Goal: Find specific page/section: Find specific page/section

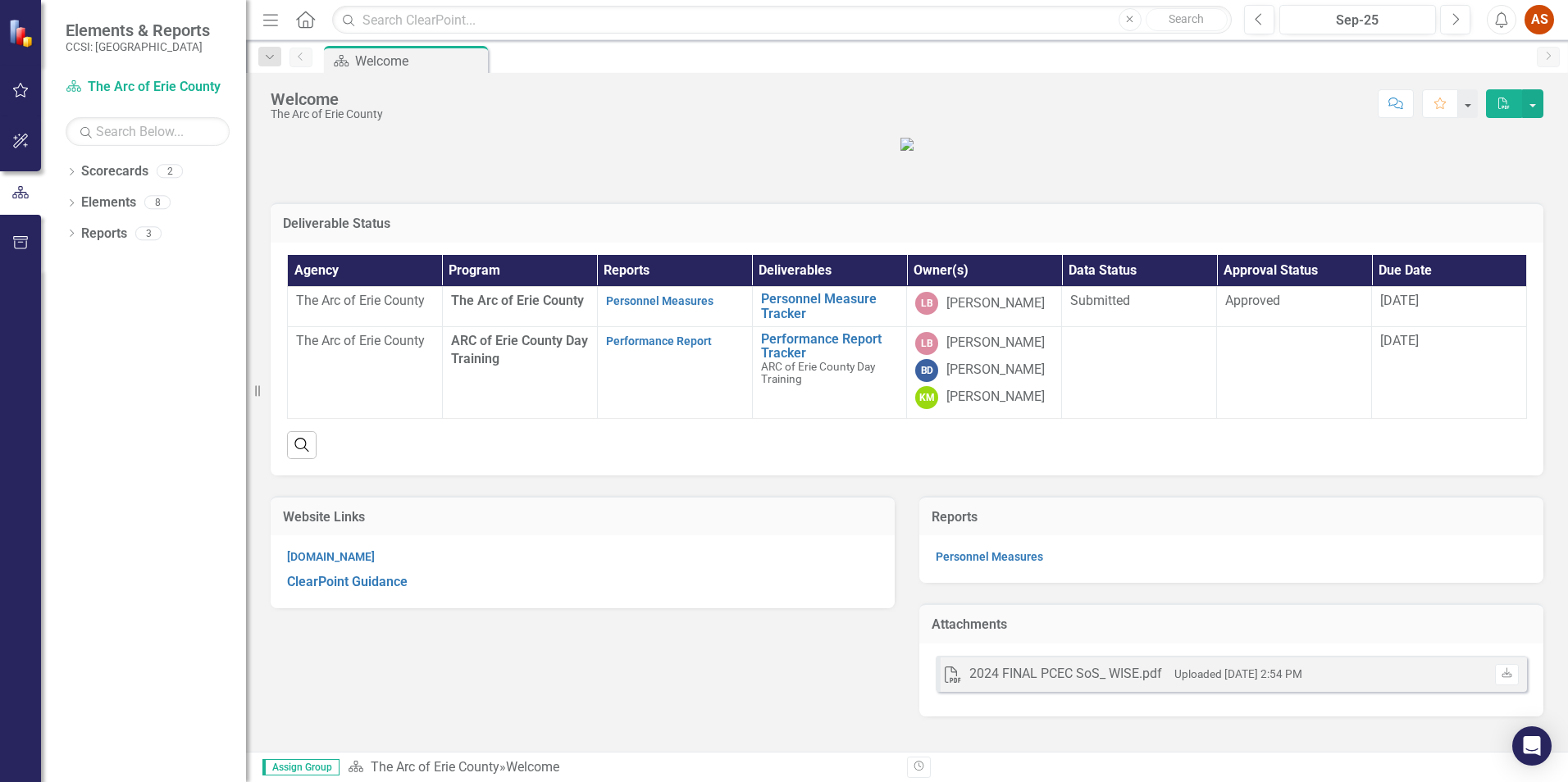
click at [913, 151] on img at bounding box center [907, 144] width 13 height 13
click at [77, 236] on icon "Dropdown" at bounding box center [71, 235] width 11 height 9
click at [83, 357] on div "Dropdown" at bounding box center [78, 354] width 11 height 9
click at [83, 357] on icon "Dropdown" at bounding box center [78, 353] width 11 height 9
click at [85, 260] on div "Dropdown Scorecard Scorecards 1" at bounding box center [159, 265] width 173 height 31
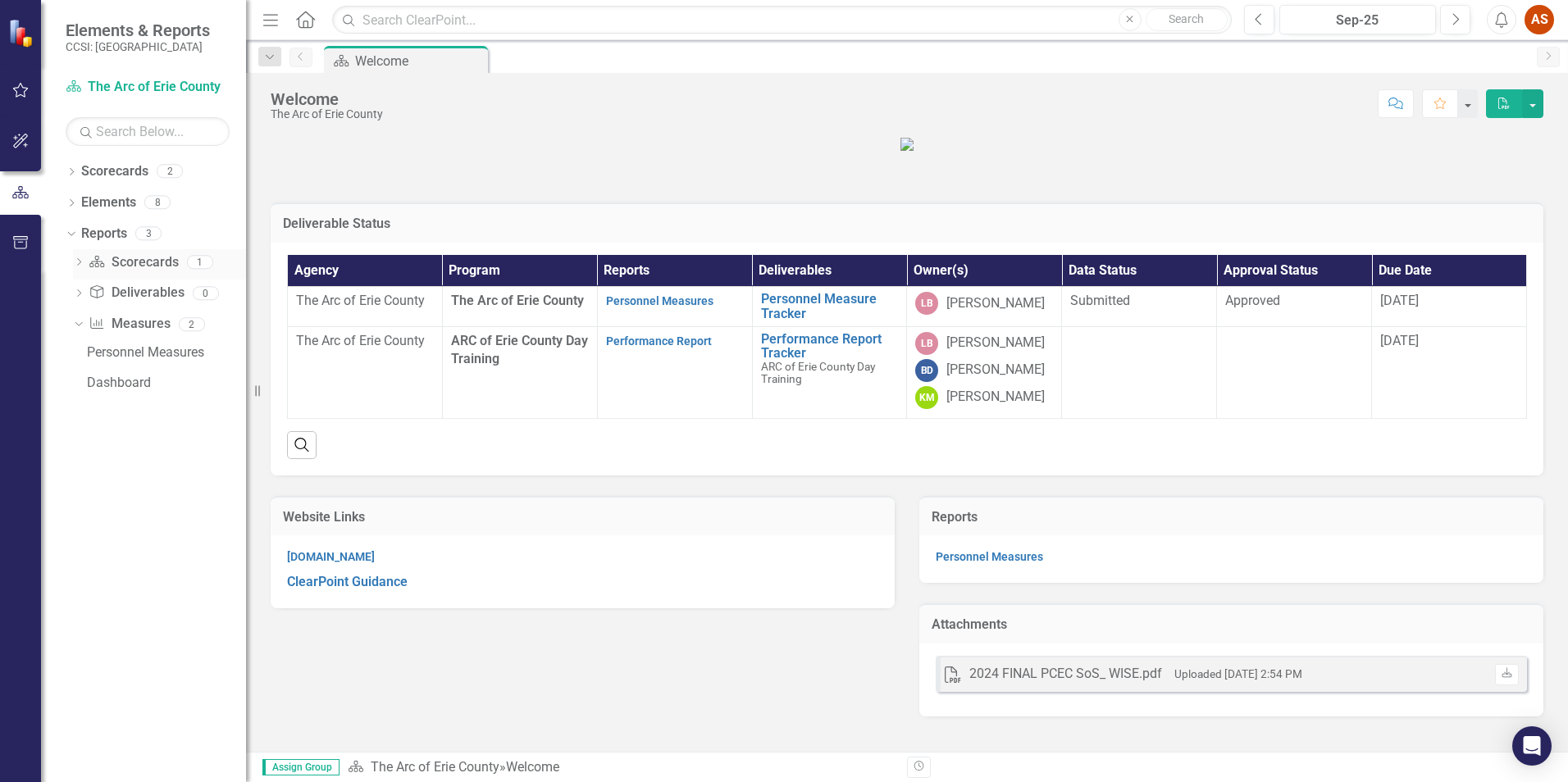
click at [78, 263] on icon "Dropdown" at bounding box center [78, 263] width 11 height 9
click at [78, 263] on icon at bounding box center [78, 261] width 8 height 4
click at [74, 197] on div "Dropdown" at bounding box center [71, 204] width 11 height 14
click at [83, 237] on icon "Dropdown" at bounding box center [79, 235] width 11 height 9
click at [177, 262] on div "Personnel Measure Tracker" at bounding box center [180, 260] width 130 height 14
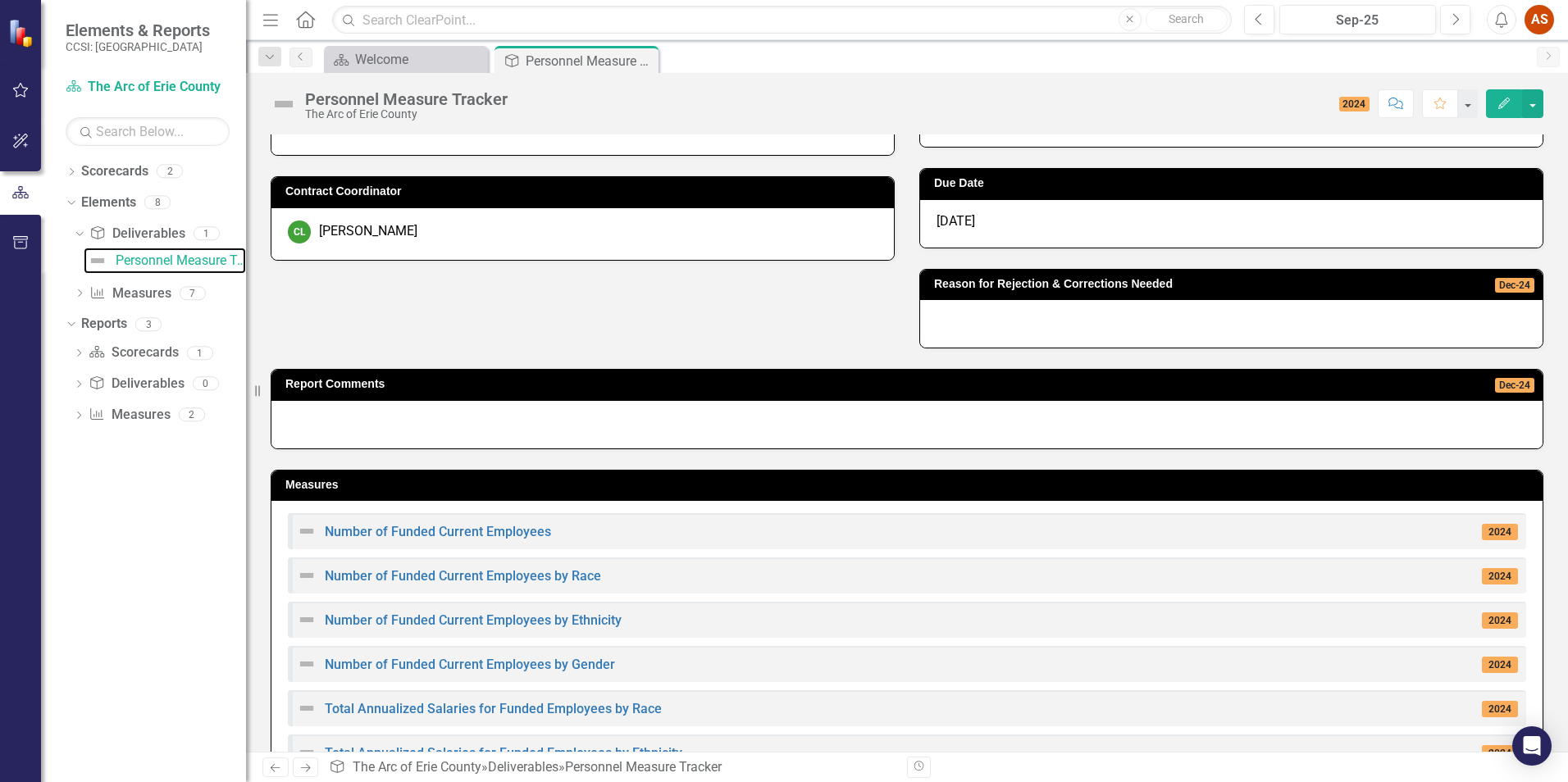
scroll to position [171, 0]
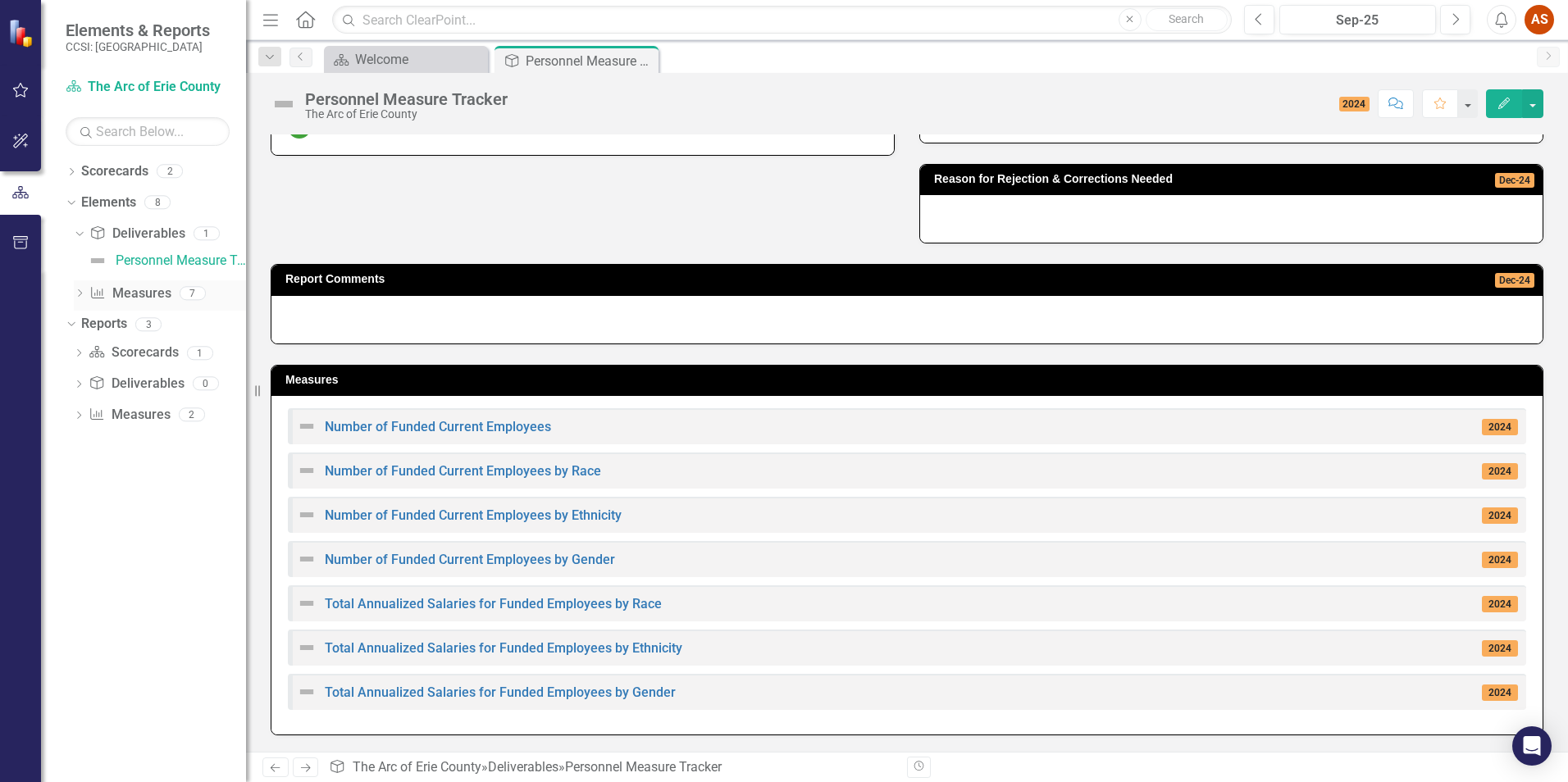
click at [122, 298] on link "Measure Measures" at bounding box center [129, 294] width 81 height 19
click at [77, 291] on icon "Dropdown" at bounding box center [79, 294] width 11 height 9
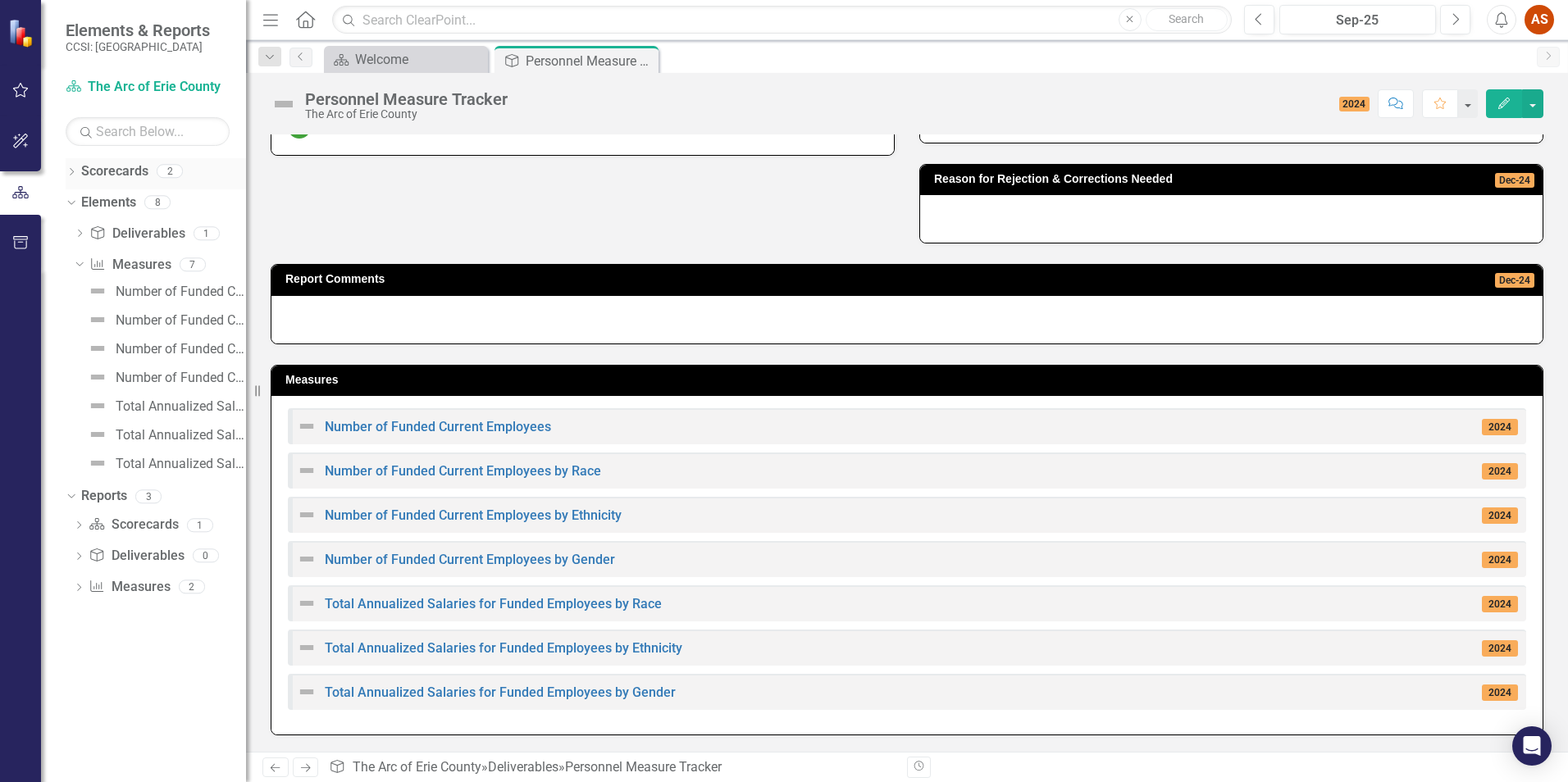
click at [126, 168] on link "Scorecards" at bounding box center [114, 172] width 67 height 19
click at [647, 60] on icon "Close" at bounding box center [643, 60] width 16 height 13
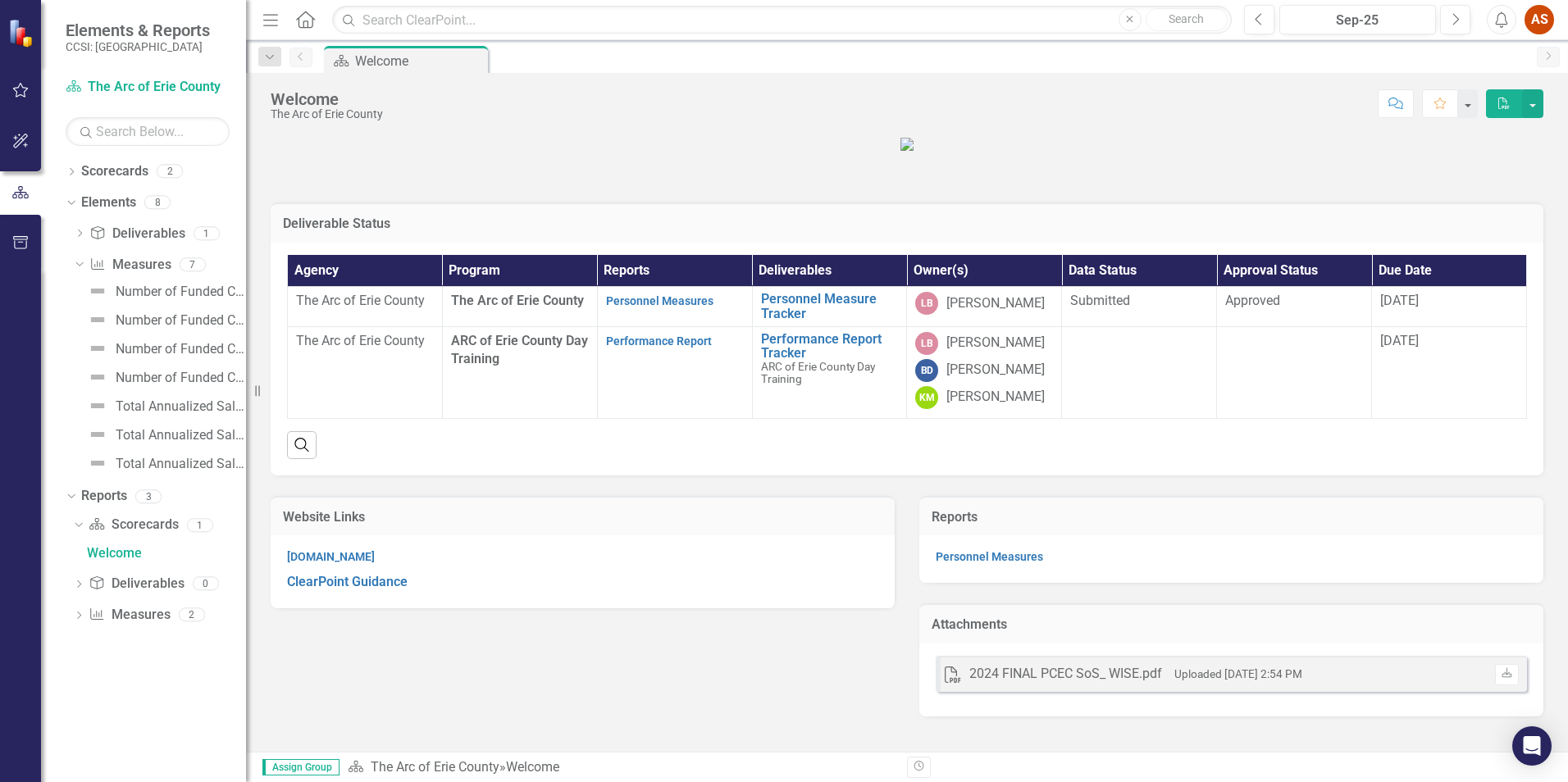
click at [700, 153] on figure at bounding box center [907, 144] width 1273 height 19
click at [830, 350] on link "Performance Report Tracker" at bounding box center [830, 346] width 138 height 29
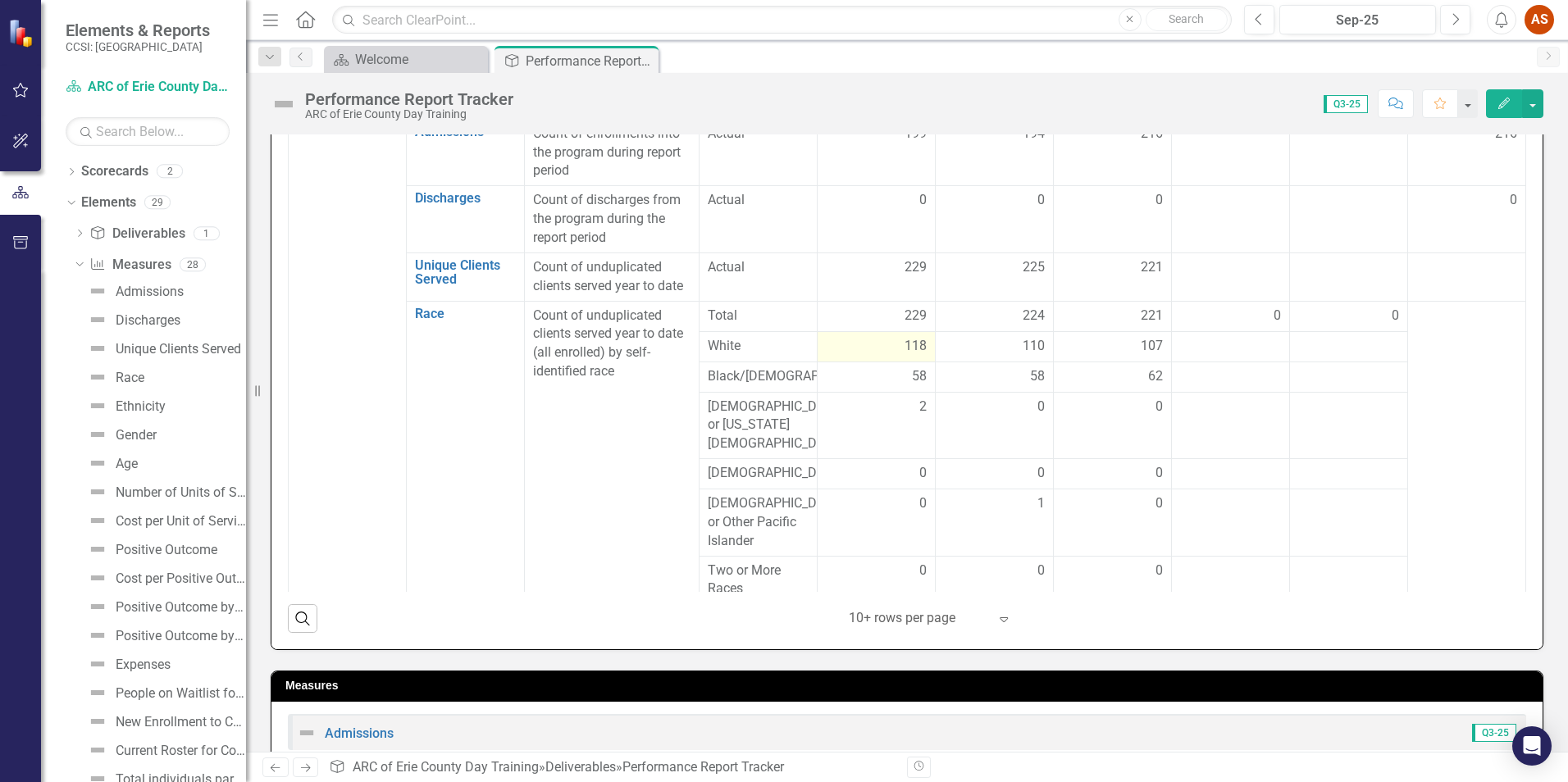
scroll to position [410, 0]
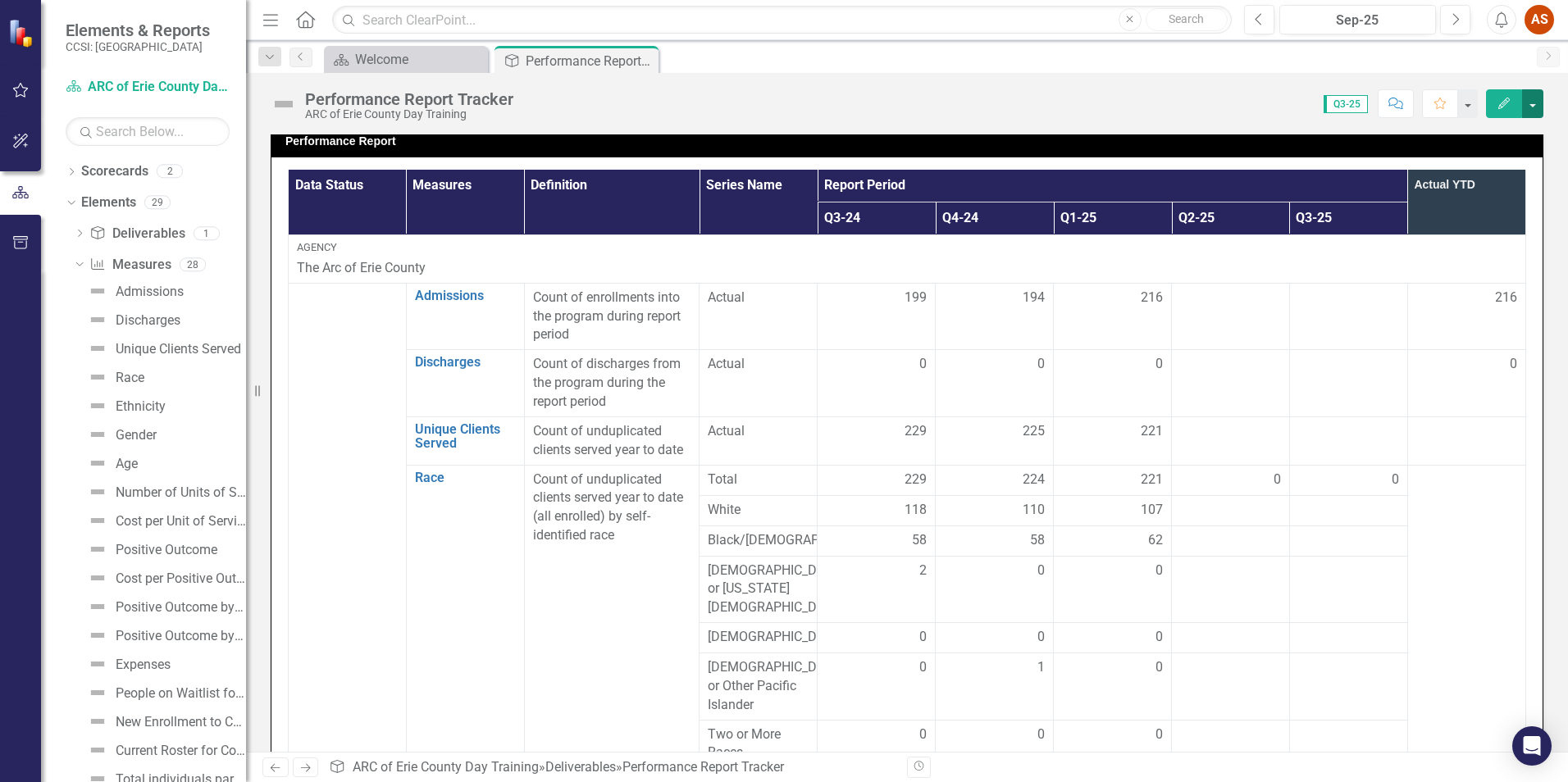
click at [1535, 101] on button "button" at bounding box center [1532, 104] width 21 height 29
click at [971, 104] on div "Score: 0.00 Q3-25 Completed Comment Favorite Edit" at bounding box center [1033, 103] width 1022 height 28
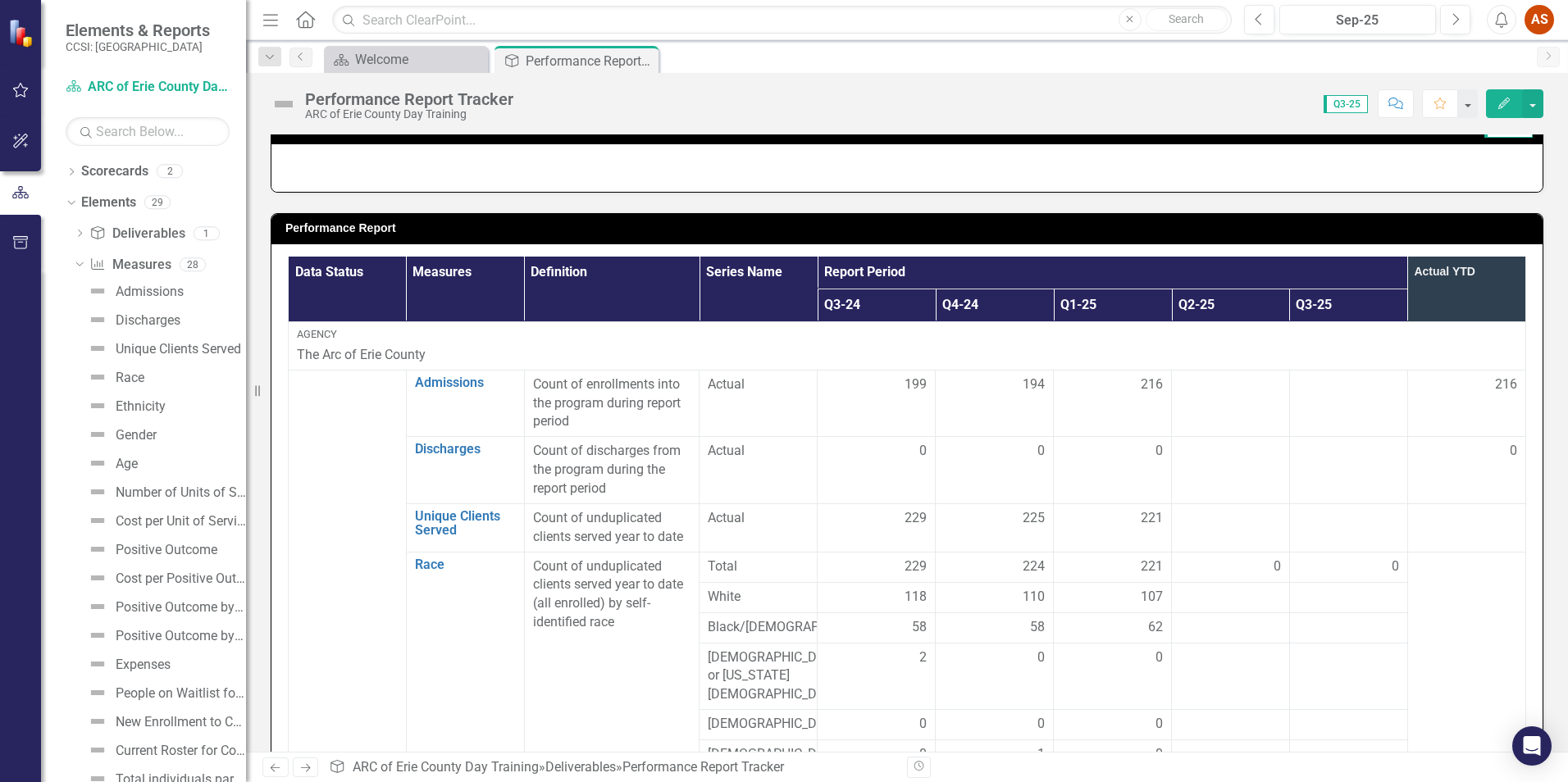
scroll to position [246, 0]
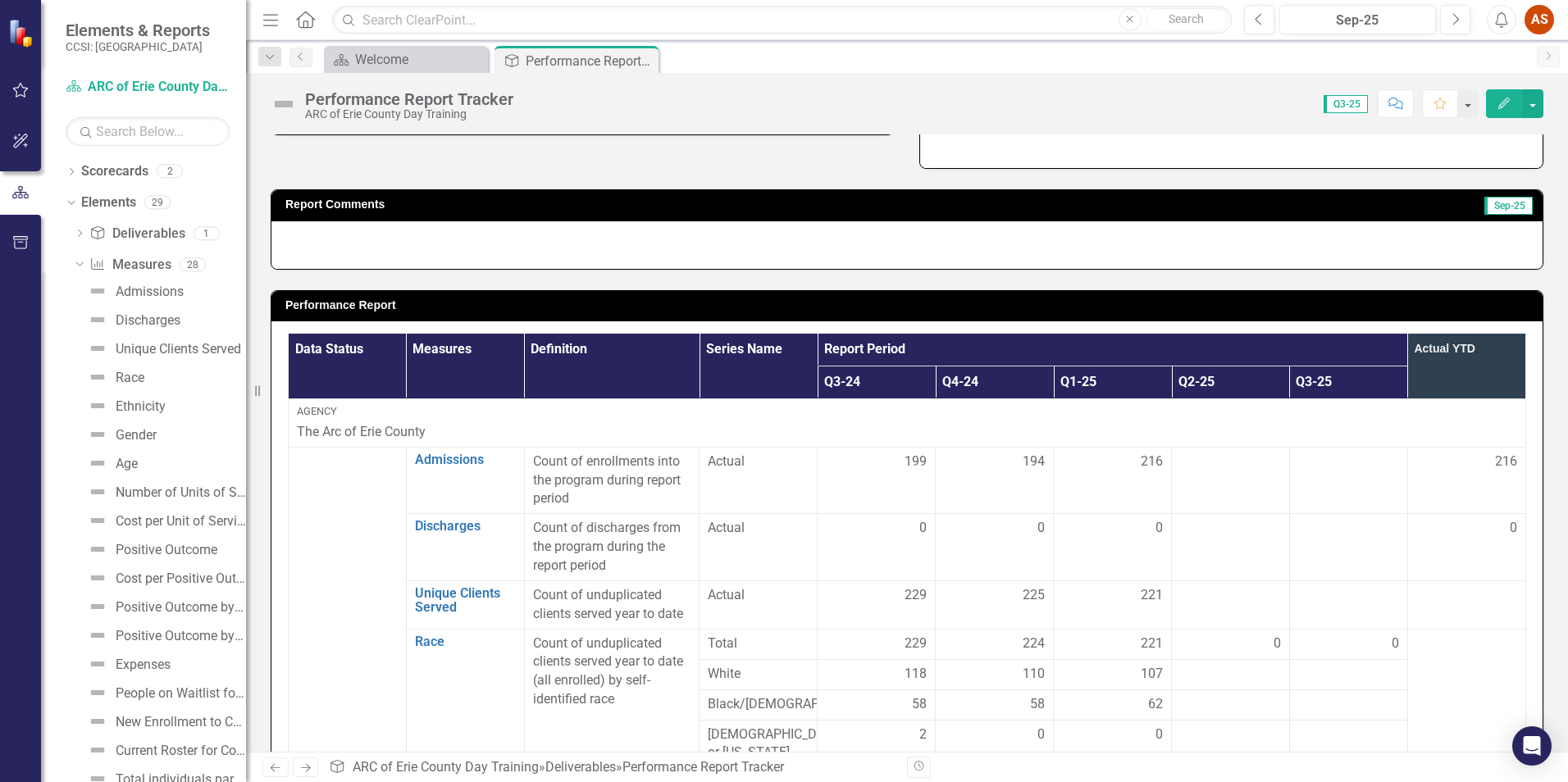
click at [0, 0] on icon "Close" at bounding box center [0, 0] width 0 height 0
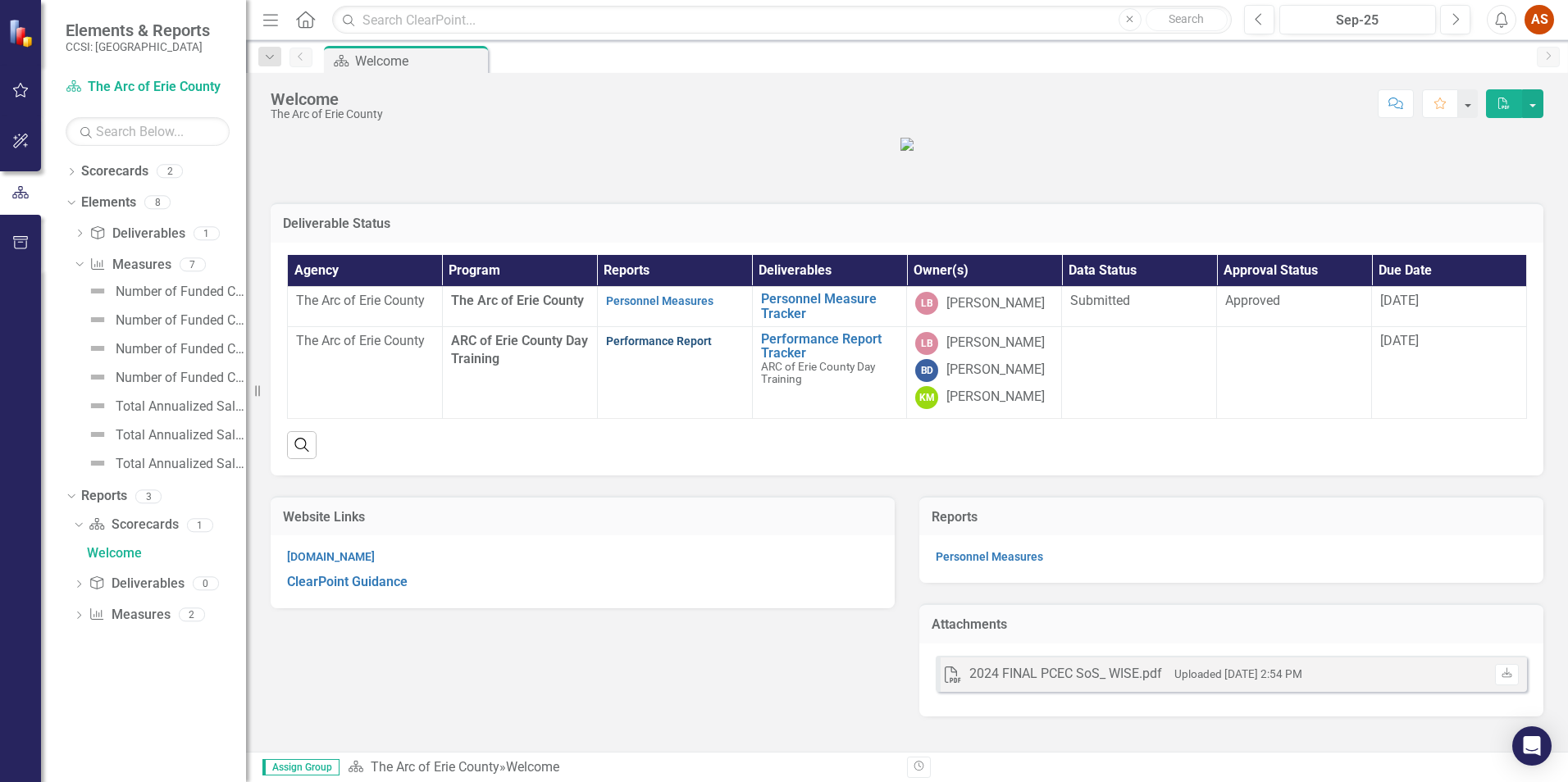
click at [666, 348] on link "Performance Report" at bounding box center [659, 340] width 106 height 13
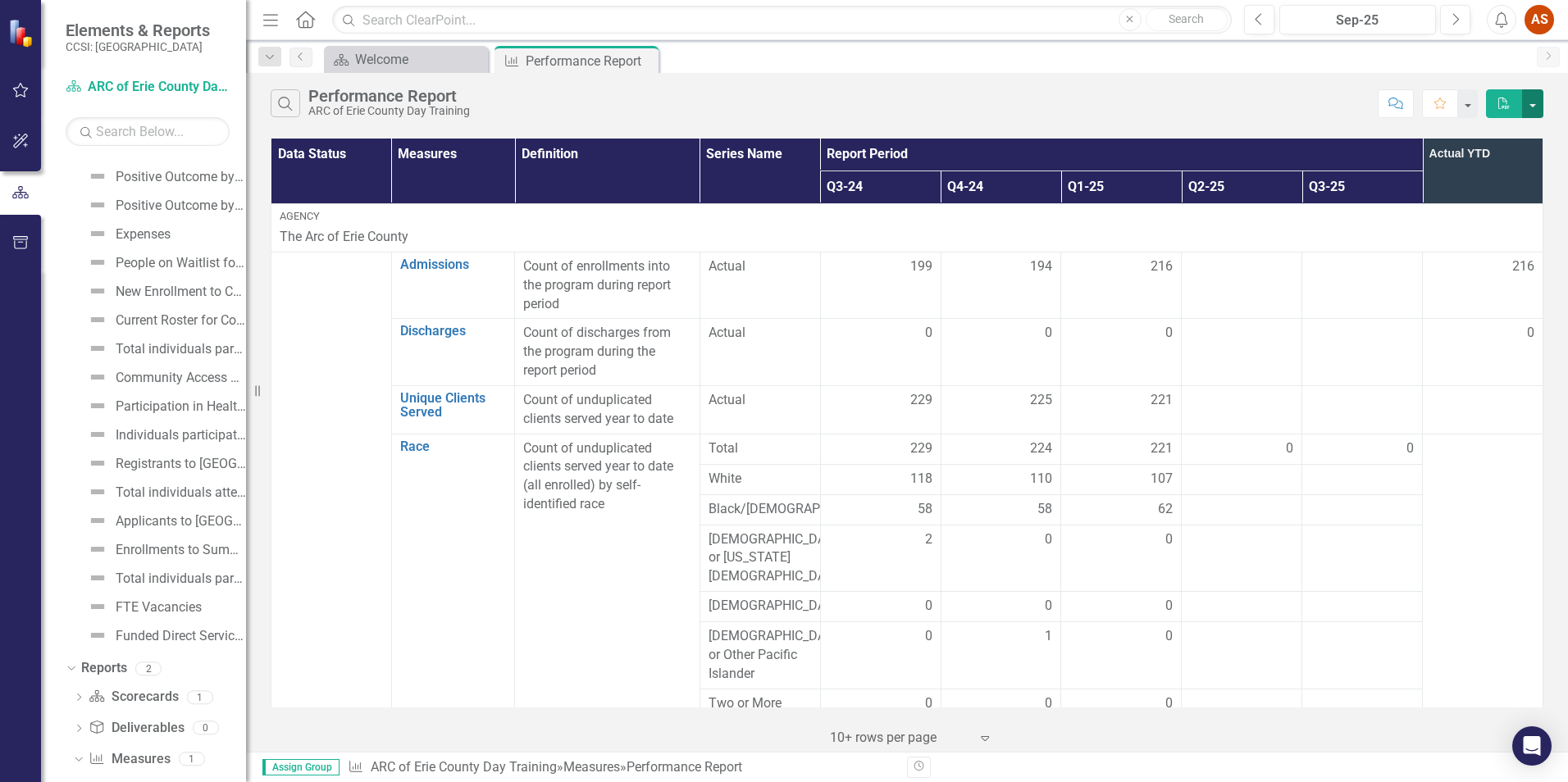
click at [1525, 102] on button "button" at bounding box center [1532, 104] width 21 height 29
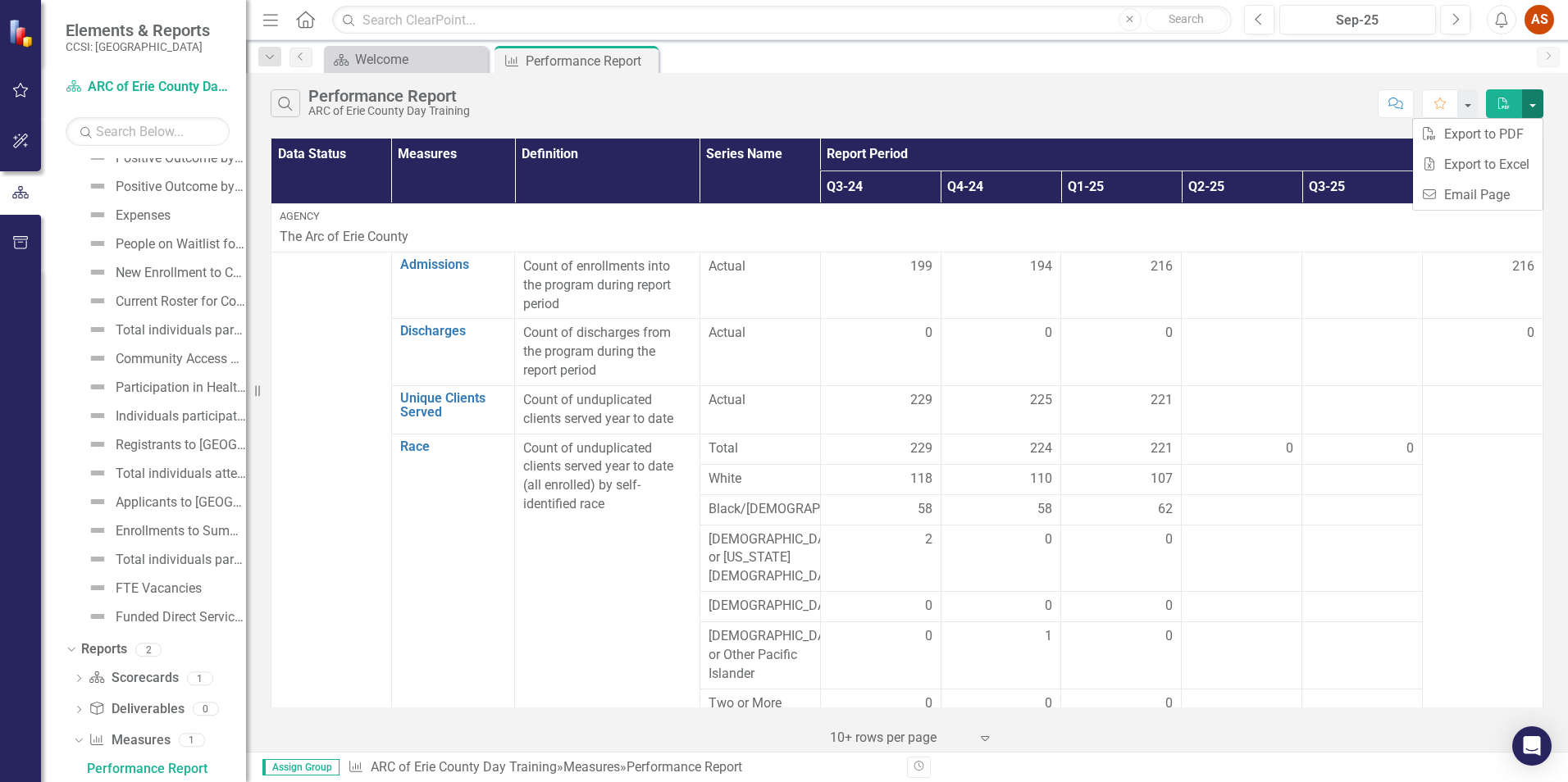
click at [1525, 102] on button "button" at bounding box center [1532, 104] width 21 height 29
click at [17, 235] on button "button" at bounding box center [20, 243] width 37 height 34
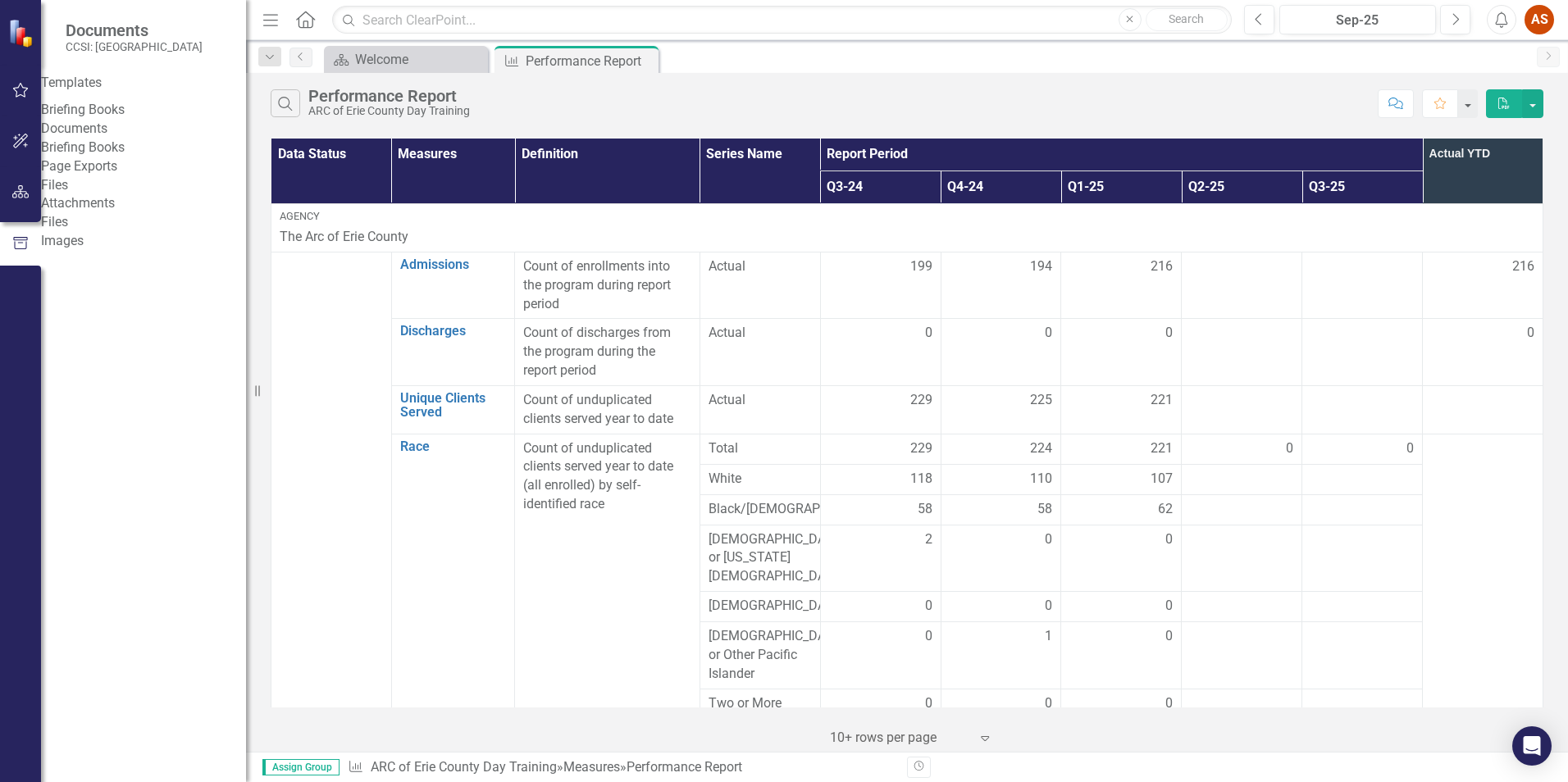
click at [94, 232] on link "Files" at bounding box center [143, 223] width 205 height 19
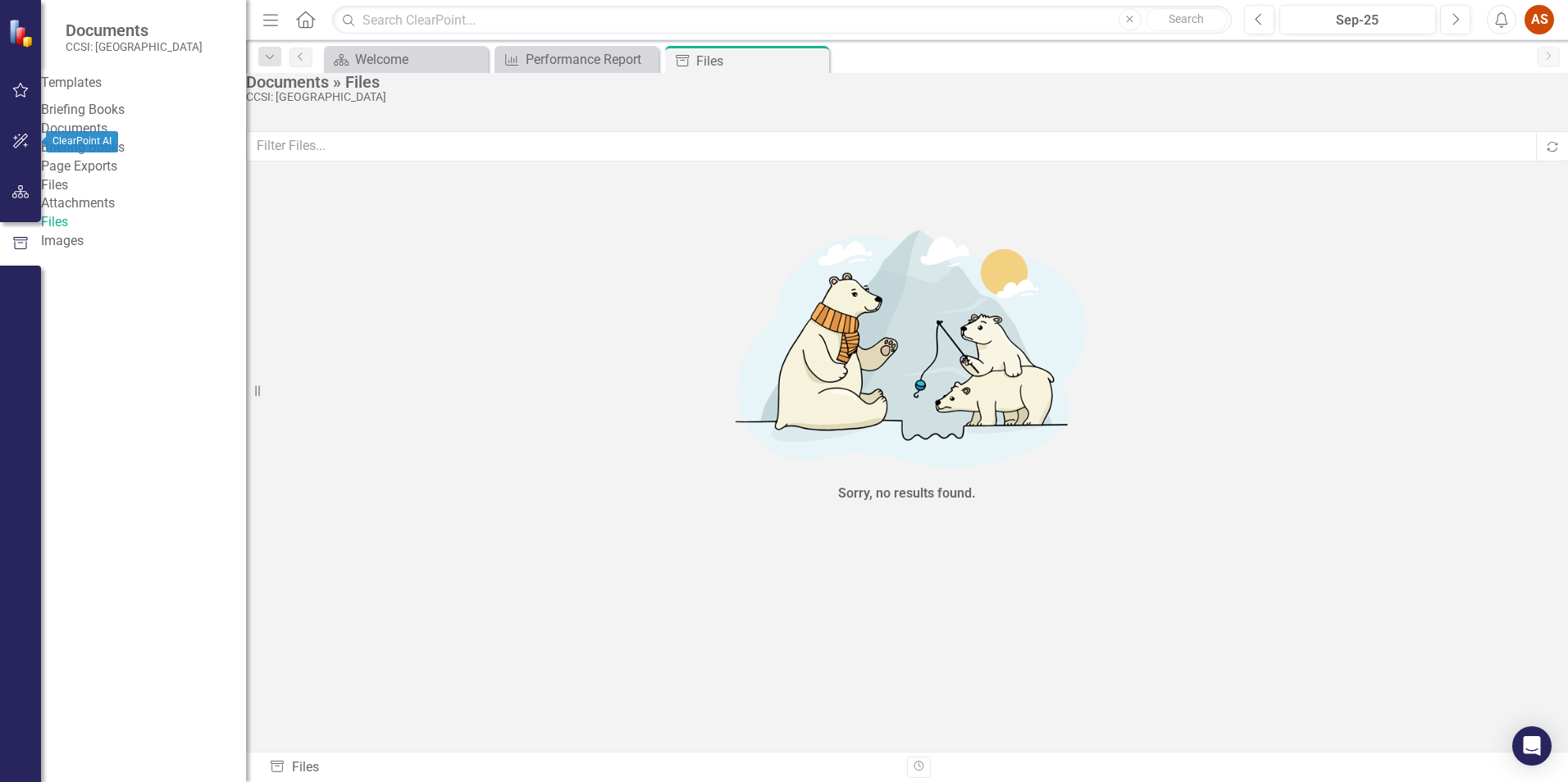
click at [28, 134] on icon "button" at bounding box center [20, 140] width 17 height 13
click at [21, 89] on icon "button" at bounding box center [20, 89] width 17 height 13
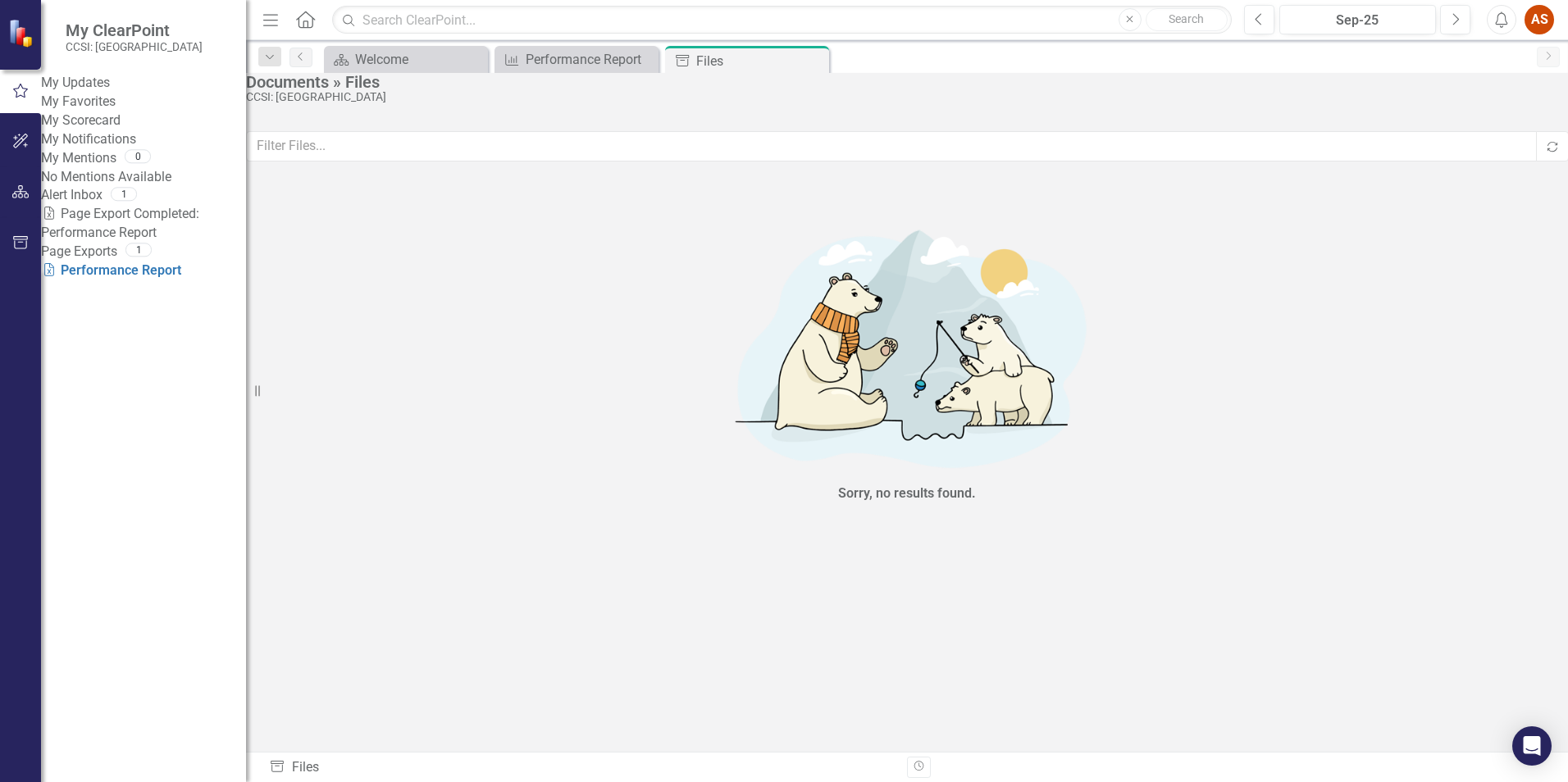
click at [141, 243] on div "Excel Page Export Completed: Performance Report" at bounding box center [143, 224] width 205 height 37
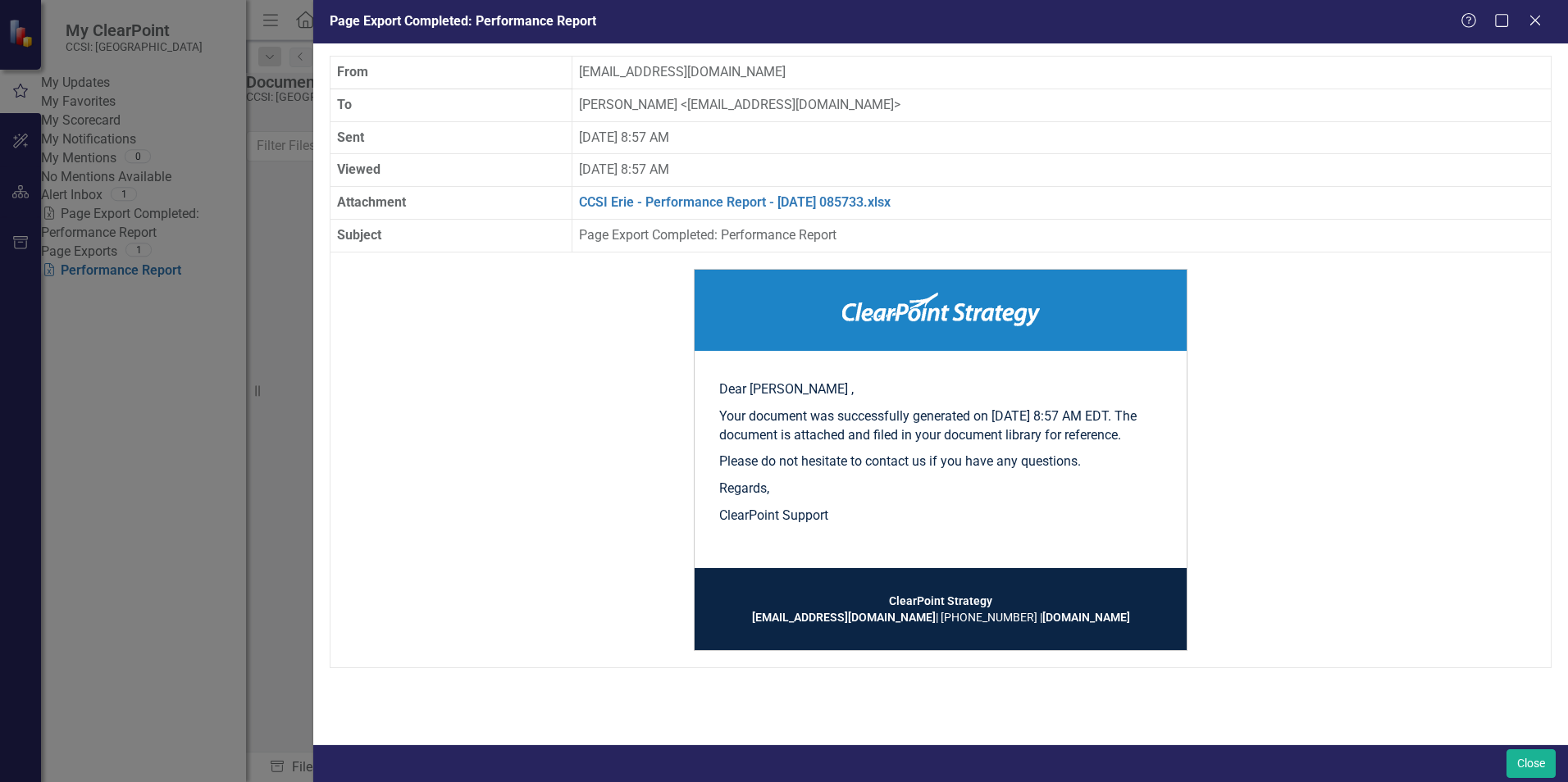
click at [141, 326] on div "Page Export Completed: Performance Report Help Maximize Close From [EMAIL_ADDRE…" at bounding box center [784, 391] width 1568 height 782
click at [233, 278] on div "Page Export Completed: Performance Report Help Maximize Close From [EMAIL_ADDRE…" at bounding box center [784, 391] width 1568 height 782
click at [349, 247] on th "Subject" at bounding box center [451, 236] width 242 height 33
click at [1536, 13] on icon "Close" at bounding box center [1535, 20] width 20 height 15
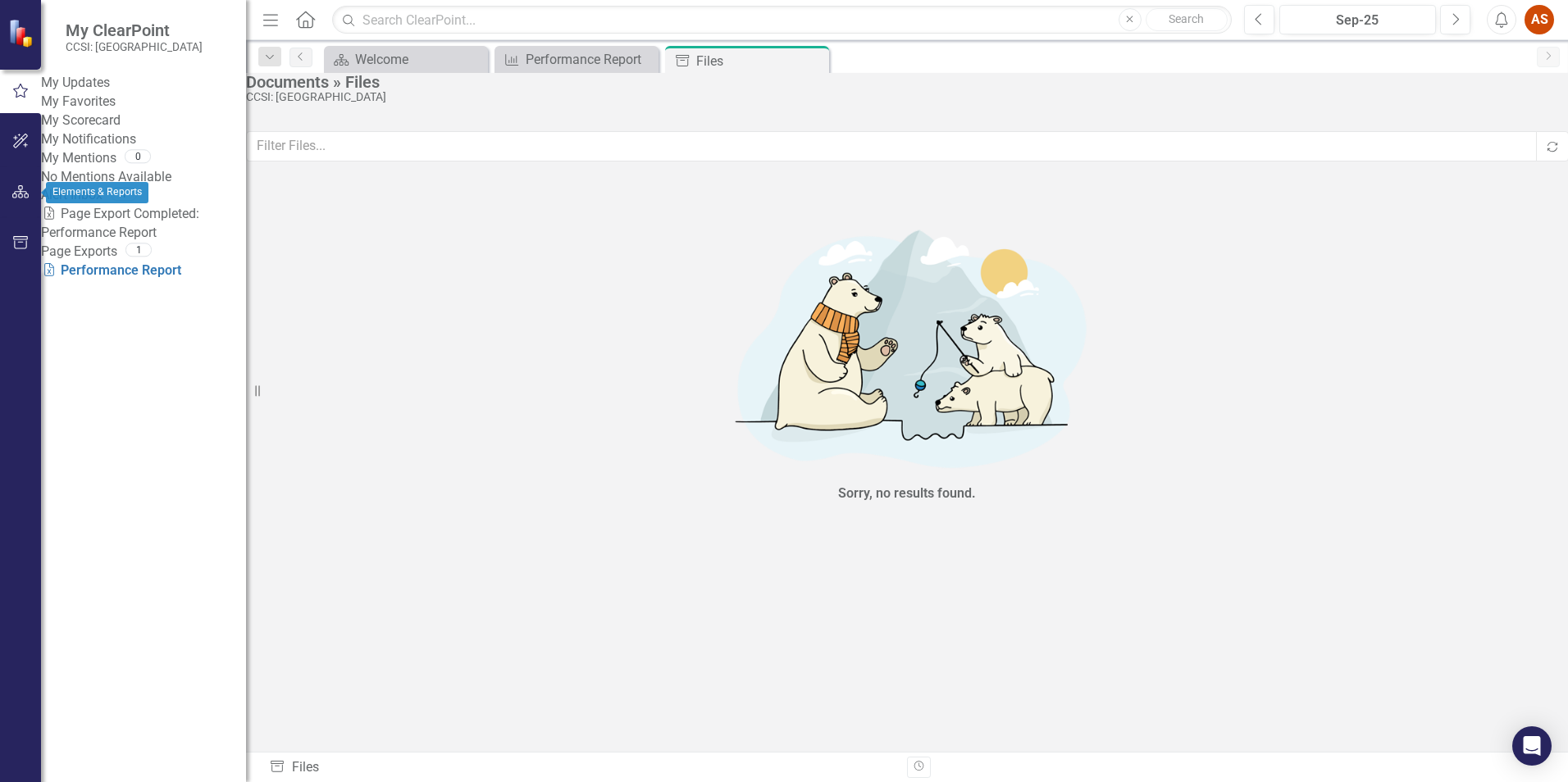
click at [18, 194] on icon "button" at bounding box center [20, 191] width 17 height 13
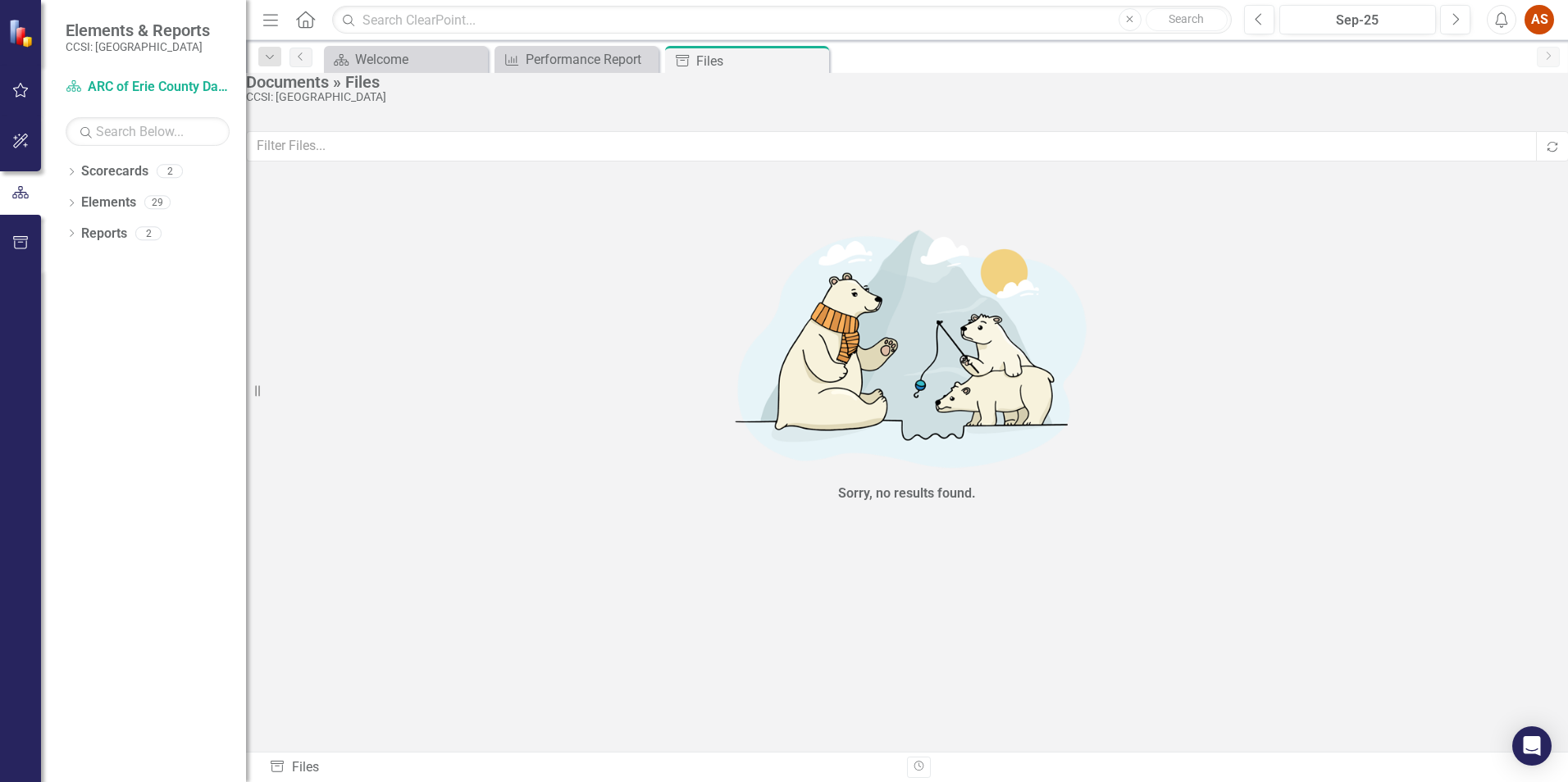
drag, startPoint x: 816, startPoint y: 54, endPoint x: 815, endPoint y: 66, distance: 12.0
click at [0, 0] on icon "Close" at bounding box center [0, 0] width 0 height 0
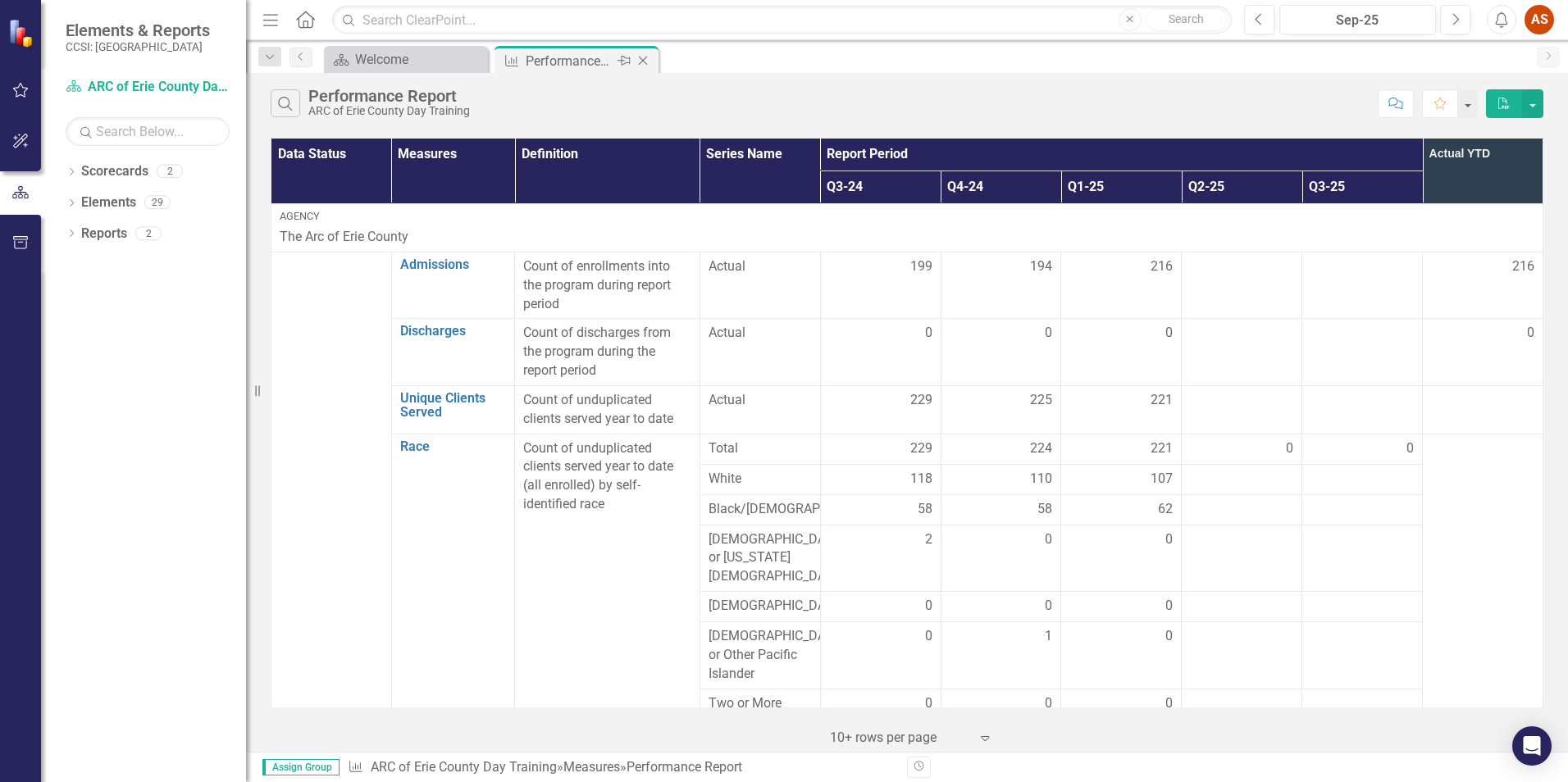
click at [641, 58] on icon "Close" at bounding box center [643, 60] width 16 height 13
